Goal: Task Accomplishment & Management: Use online tool/utility

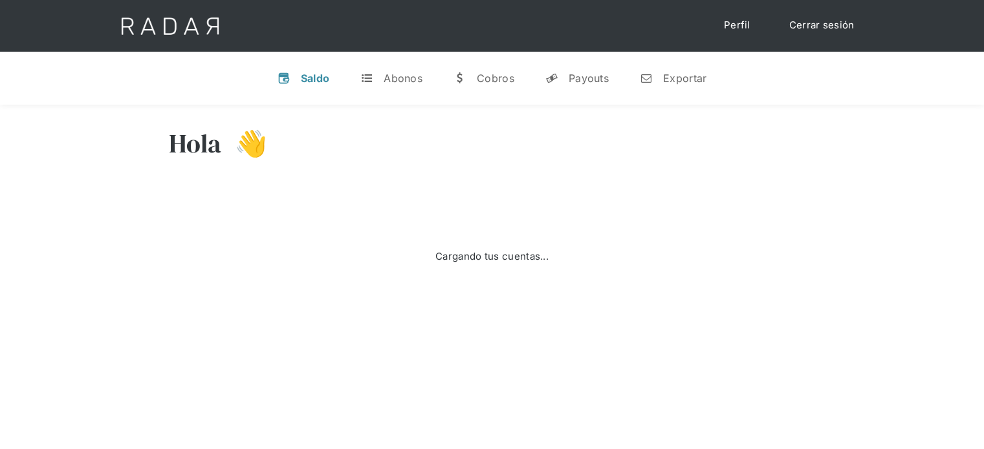
select select "prontopaga"
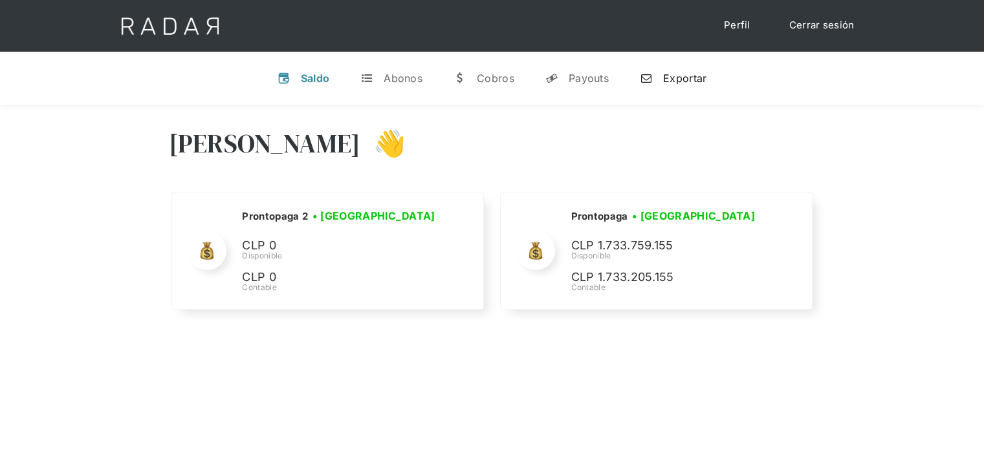
click at [676, 85] on link "n Exportar" at bounding box center [672, 78] width 87 height 34
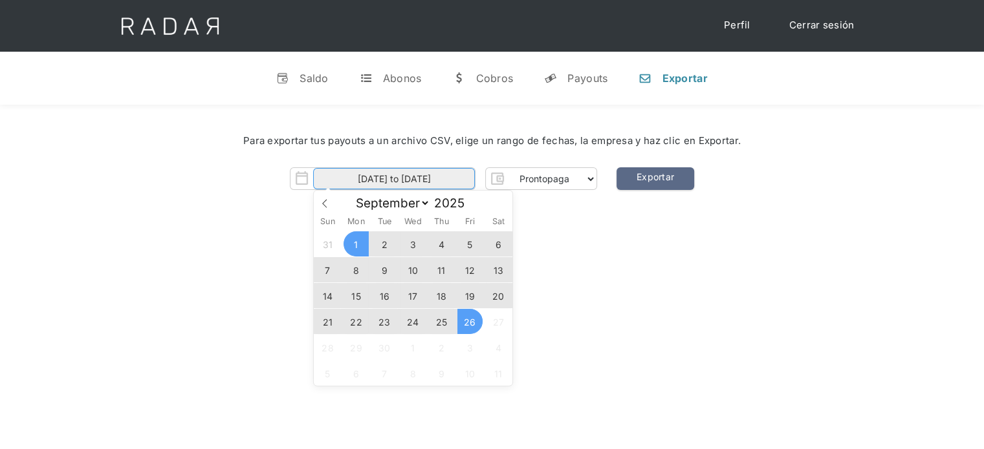
click at [456, 179] on input "[DATE] to [DATE]" at bounding box center [394, 178] width 162 height 21
click at [463, 323] on span "26" at bounding box center [469, 321] width 25 height 25
type input "[DATE]"
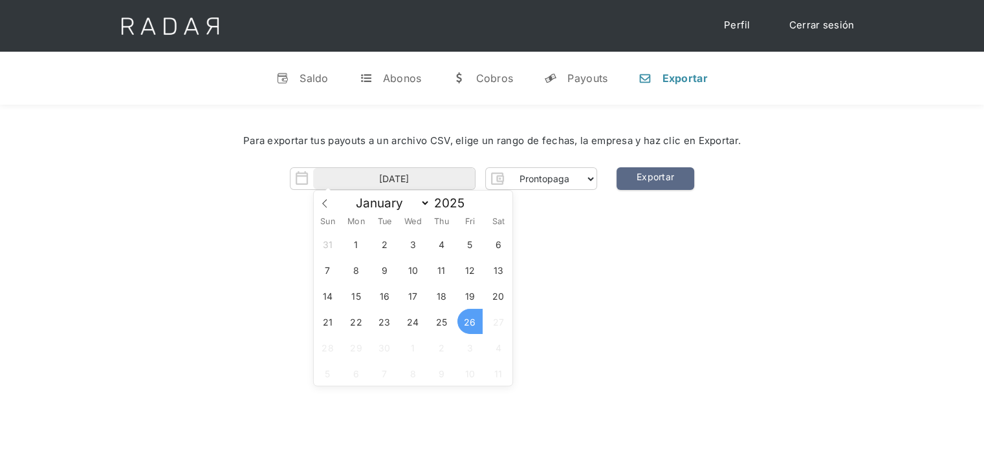
click at [463, 323] on span "26" at bounding box center [469, 321] width 25 height 25
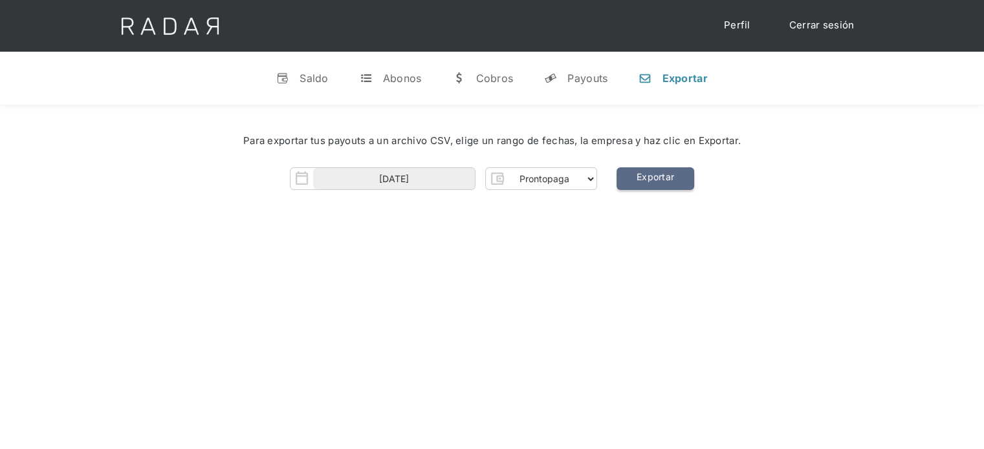
click at [649, 180] on link "Exportar" at bounding box center [655, 178] width 78 height 23
click at [575, 81] on div "Payouts" at bounding box center [587, 78] width 40 height 13
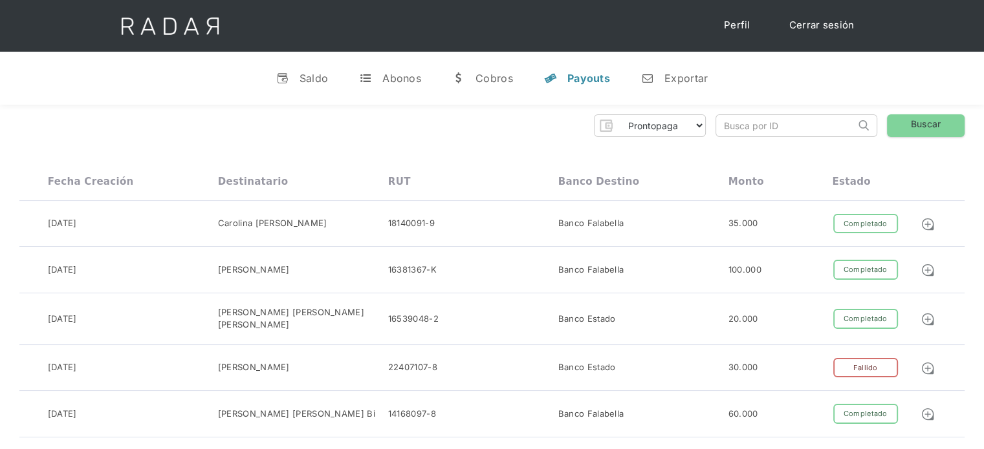
click at [739, 131] on input "search" at bounding box center [785, 125] width 139 height 21
paste input "ad04454a-3a5e-466e-bb3e-b2ace554ad49"
drag, startPoint x: 748, startPoint y: 127, endPoint x: 702, endPoint y: 121, distance: 46.4
click at [691, 124] on div "Prontopaga Prontopaga 2 Thank you! Your submission has been received! Oops! Som…" at bounding box center [491, 125] width 945 height 23
click at [725, 124] on input "ad04454a-3a5e-466e-bb3e-b2ace554ad49" at bounding box center [785, 125] width 139 height 21
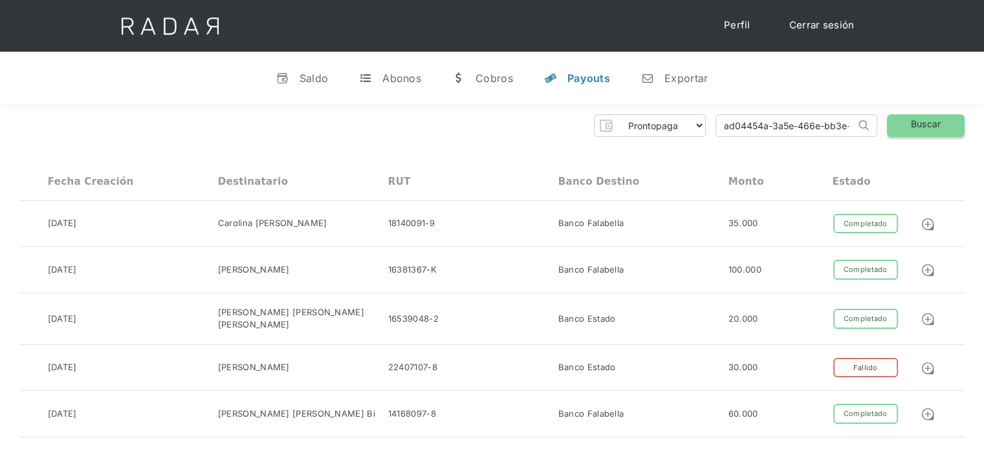
type input "ad04454a-3a5e-466e-bb3e-b2ace554ad49"
click at [912, 122] on link "Buscar" at bounding box center [926, 125] width 78 height 23
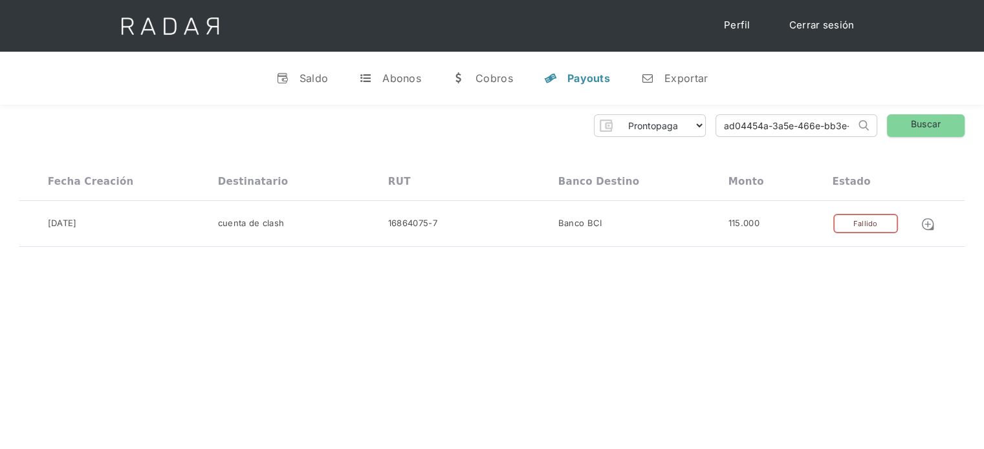
click at [838, 25] on link "Cerrar sesión" at bounding box center [821, 25] width 91 height 25
